Goal: Check status: Check status

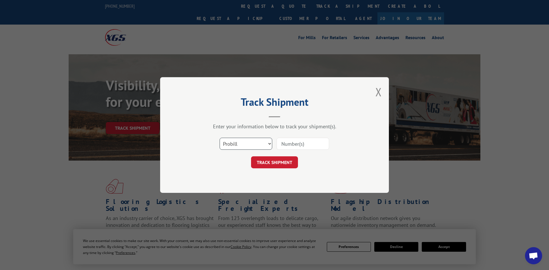
click at [238, 144] on select "Select category... Probill BOL PO" at bounding box center [246, 144] width 53 height 12
select select "po"
click at [220, 138] on select "Select category... Probill BOL PO" at bounding box center [246, 144] width 53 height 12
click at [293, 143] on input at bounding box center [303, 144] width 53 height 12
paste input "295530316"
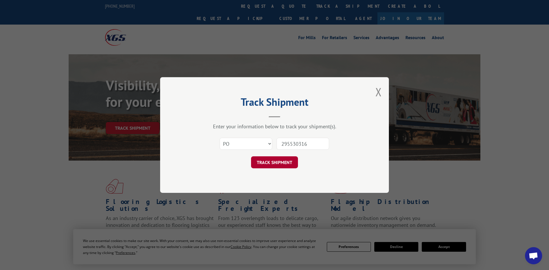
type input "295530316"
click at [286, 162] on button "TRACK SHIPMENT" at bounding box center [274, 162] width 47 height 12
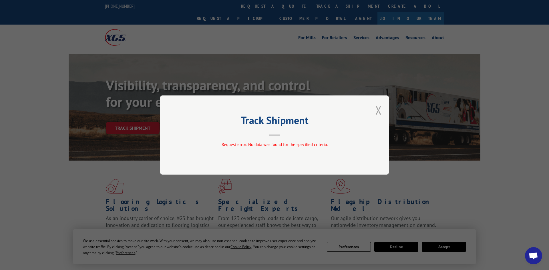
click at [379, 109] on button "Close modal" at bounding box center [379, 110] width 6 height 15
